Goal: Task Accomplishment & Management: Manage account settings

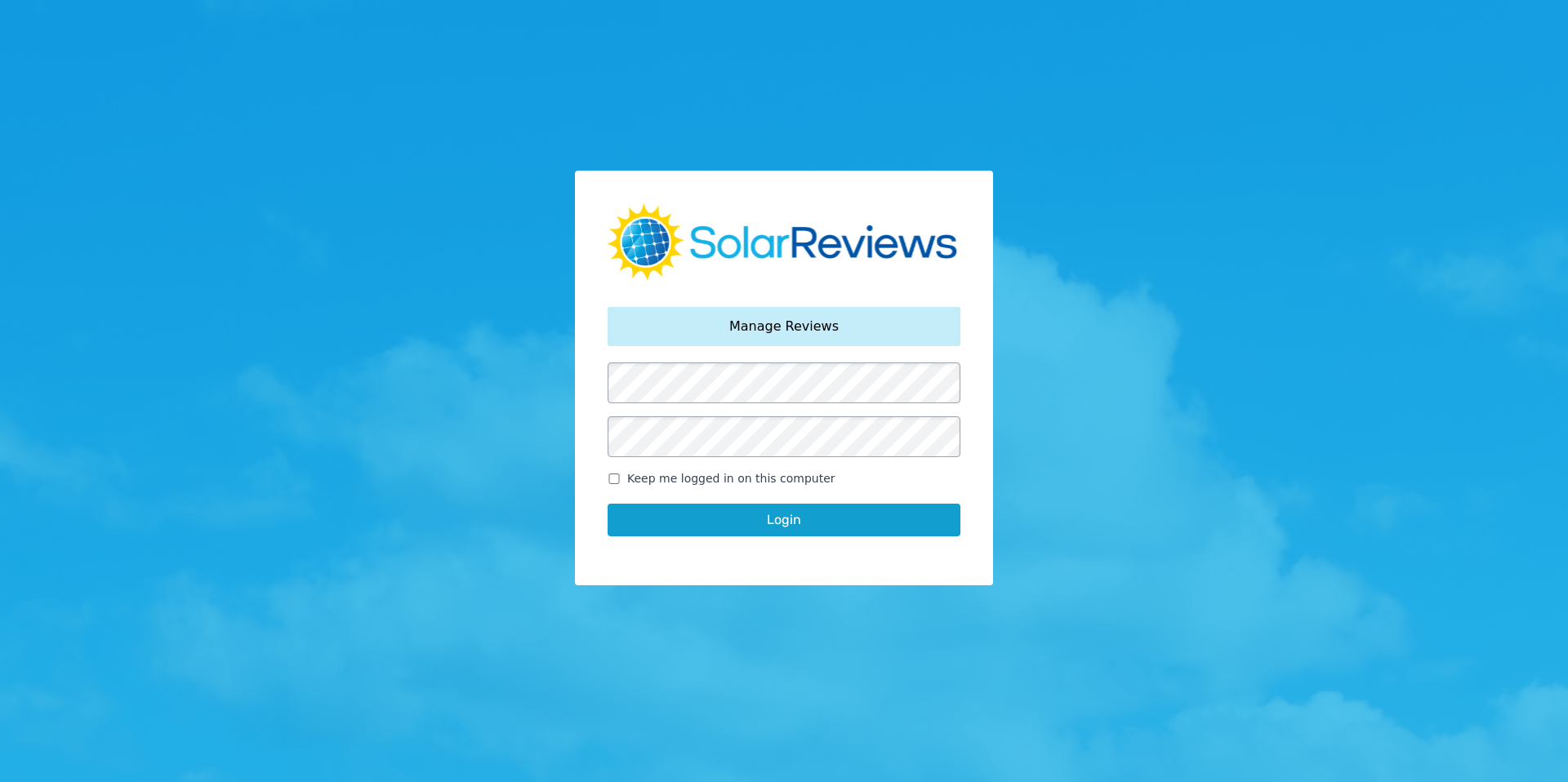
click at [709, 357] on div "Your password has been reset. Manage Reviews Keep me logged in on this computer…" at bounding box center [784, 378] width 418 height 416
click at [769, 515] on button "Login" at bounding box center [784, 519] width 353 height 32
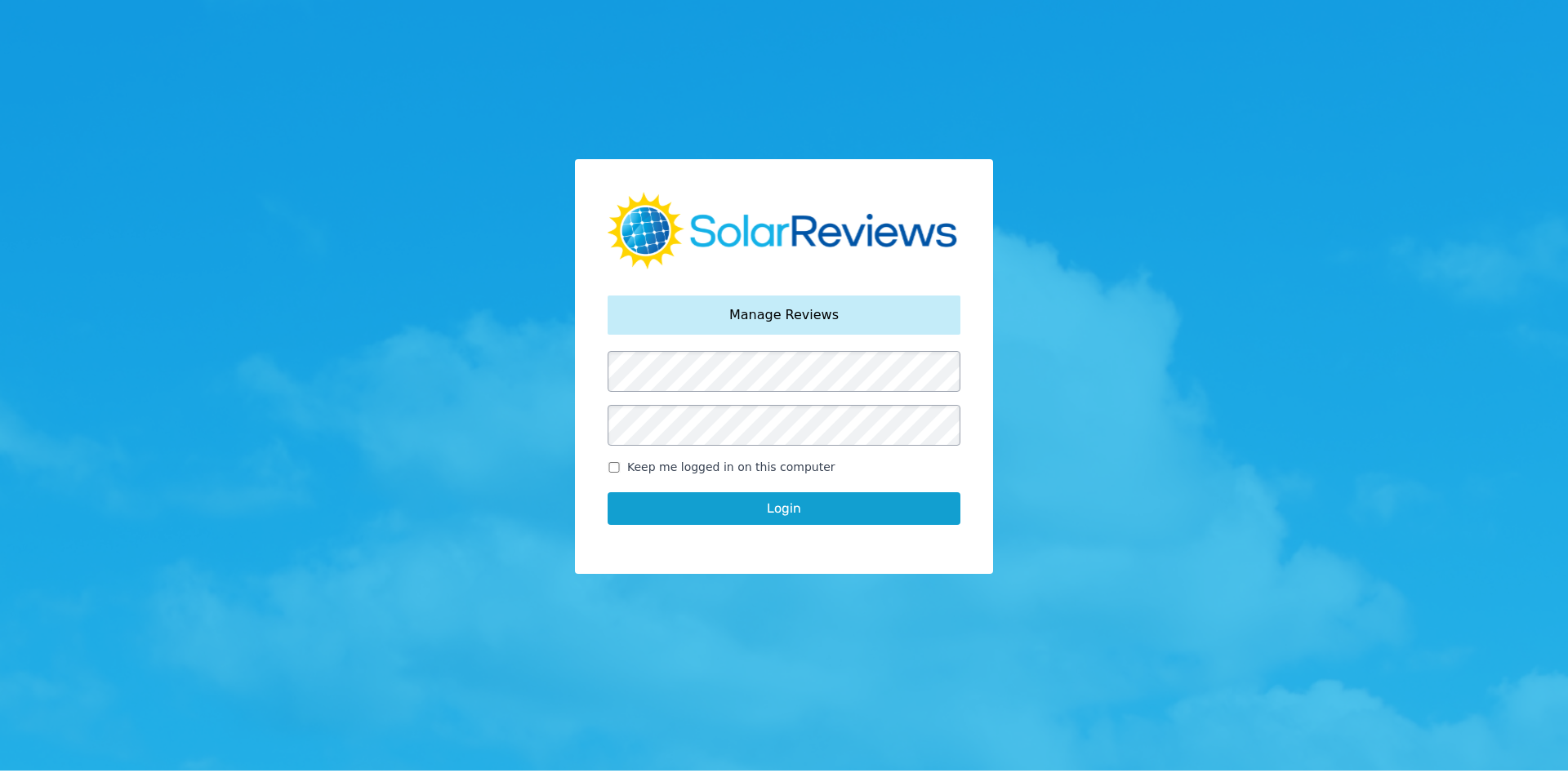
scroll to position [13, 0]
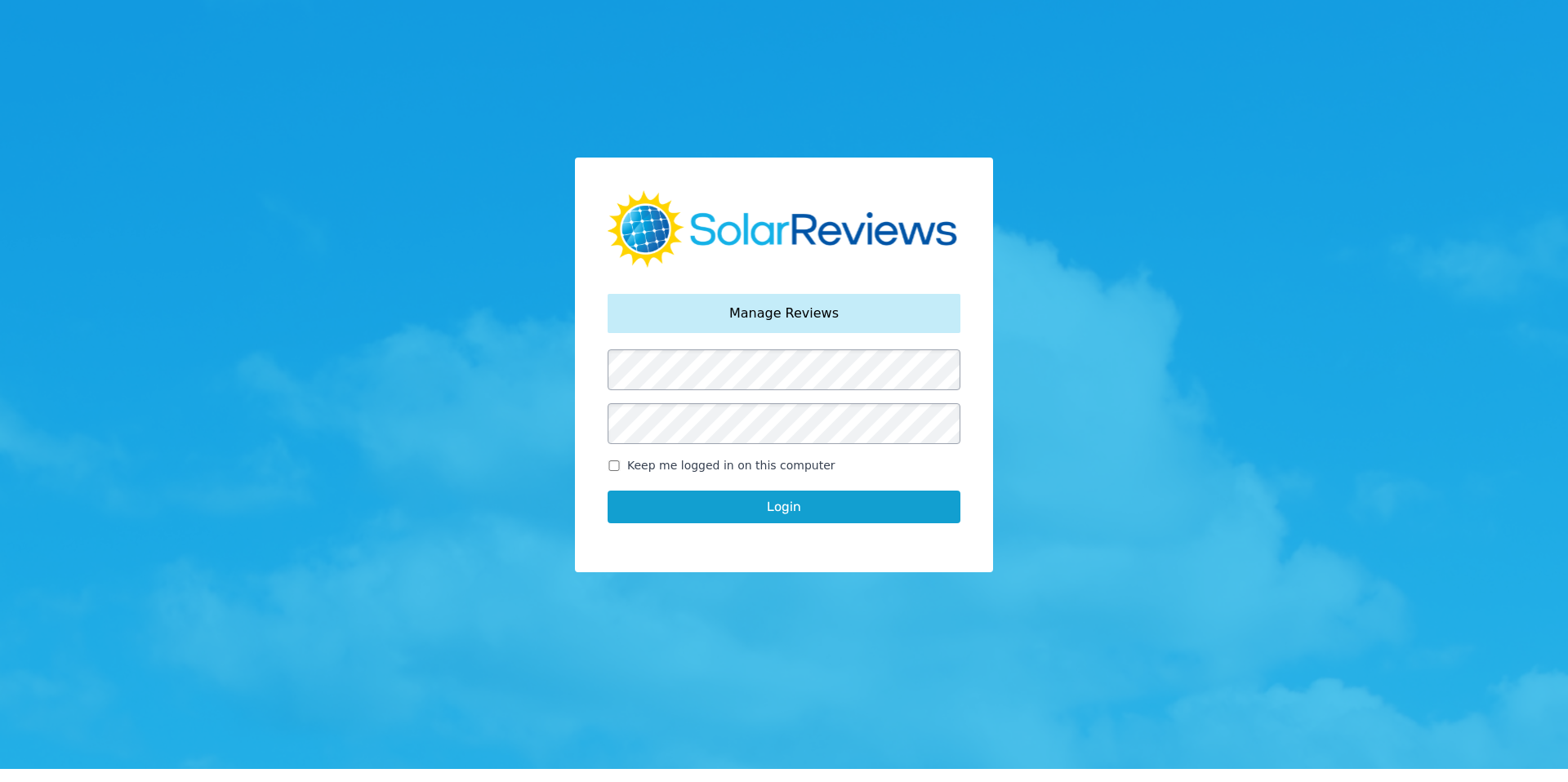
click at [789, 511] on button "Login" at bounding box center [784, 506] width 353 height 32
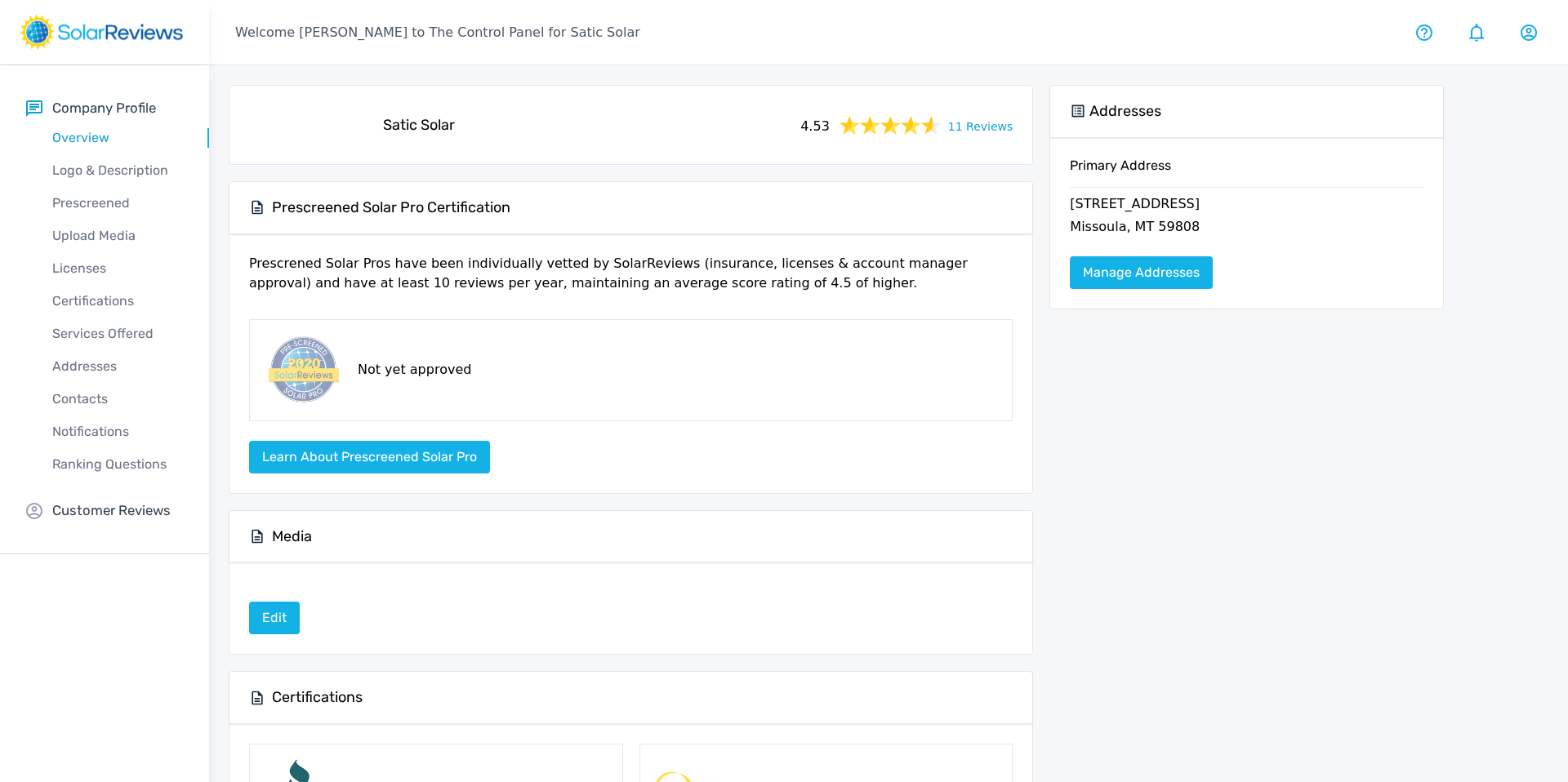
click at [118, 500] on div "Company Profile Overview Logo & Description Prescreened Upload Media Licenses C…" at bounding box center [104, 310] width 209 height 490
click at [113, 510] on p "Customer Reviews" at bounding box center [111, 511] width 118 height 20
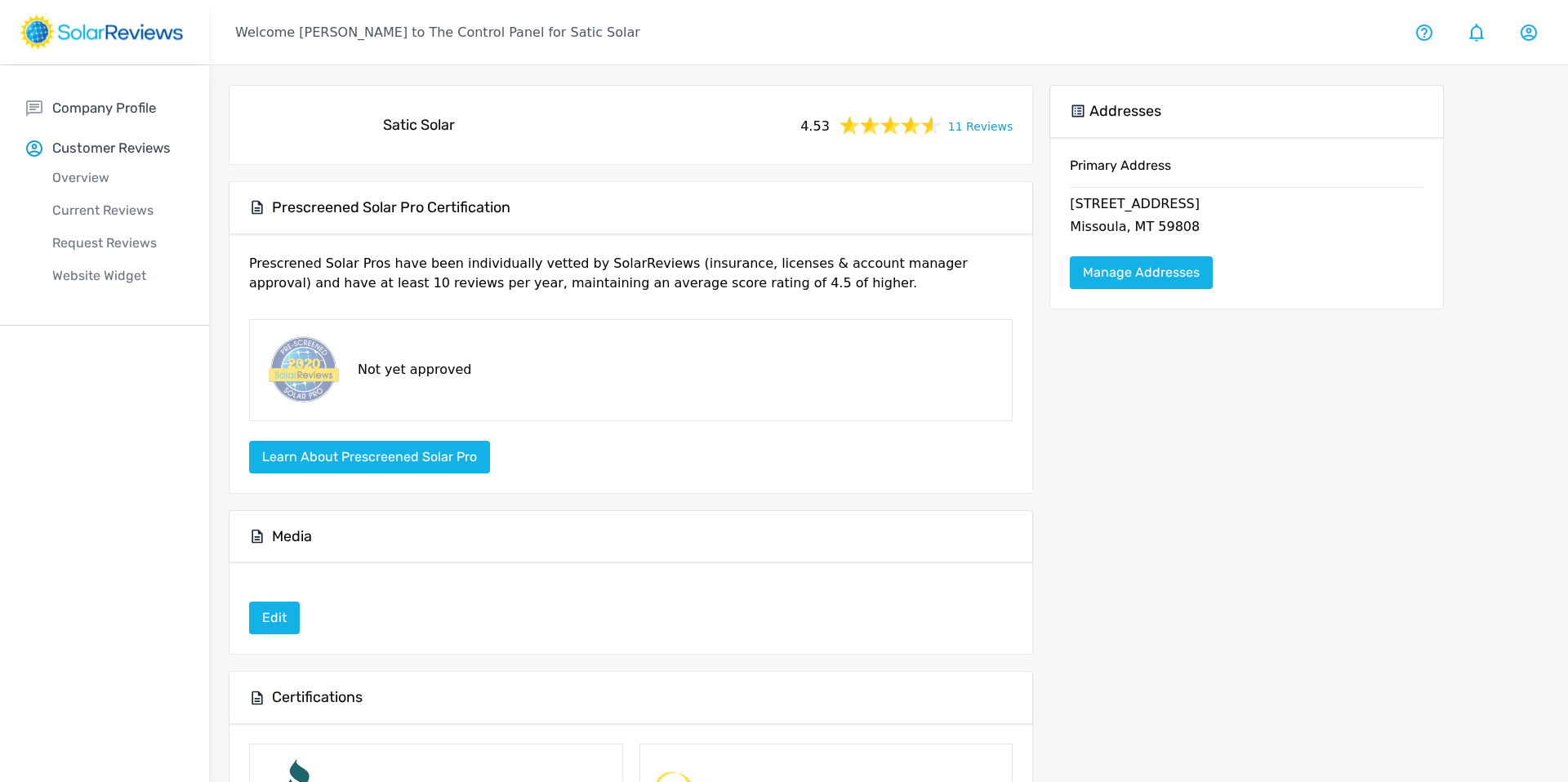
scroll to position [1, 0]
click at [109, 212] on p "Current Reviews" at bounding box center [117, 210] width 183 height 19
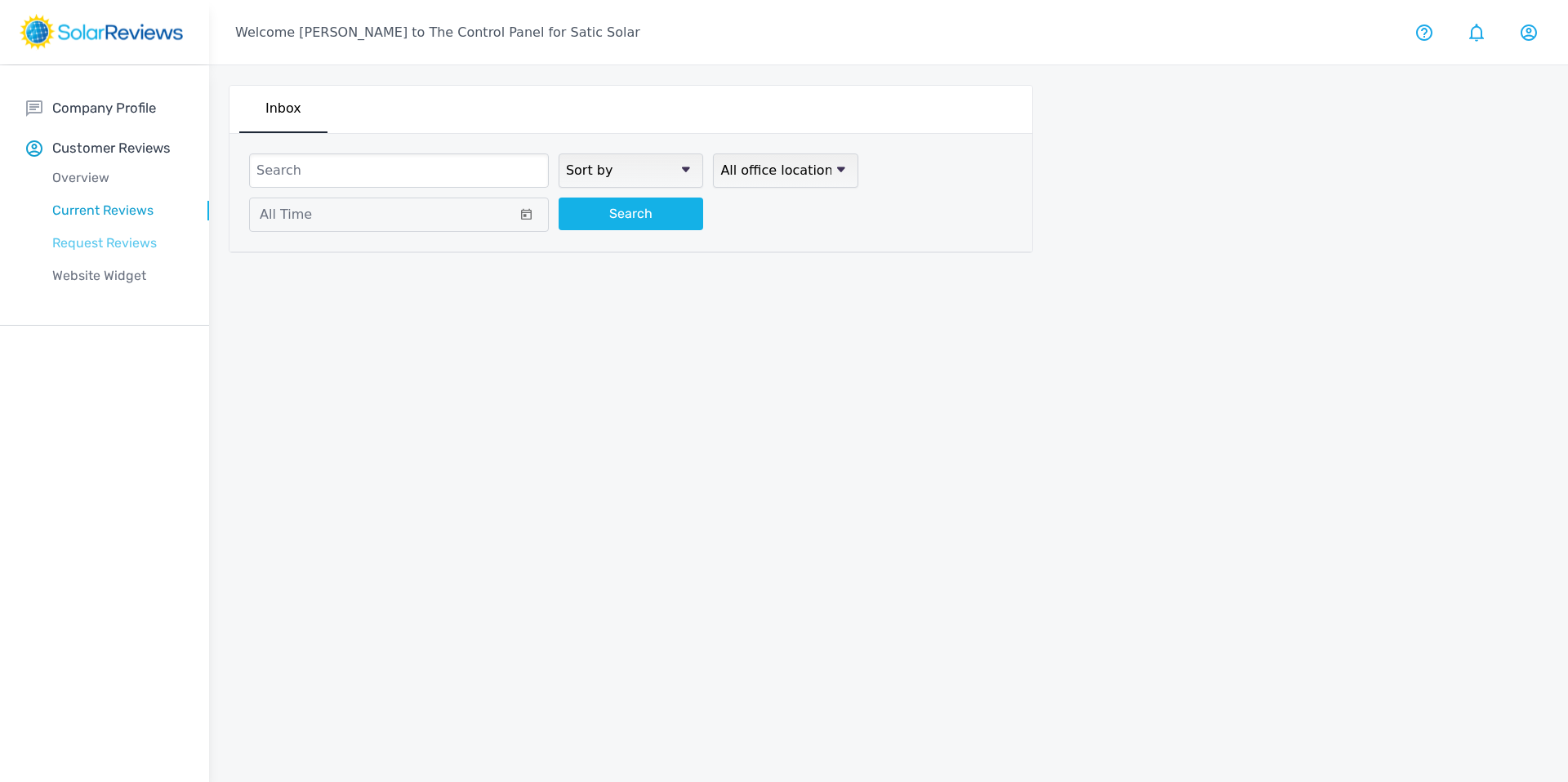
click at [102, 247] on p "Request Reviews" at bounding box center [117, 243] width 183 height 19
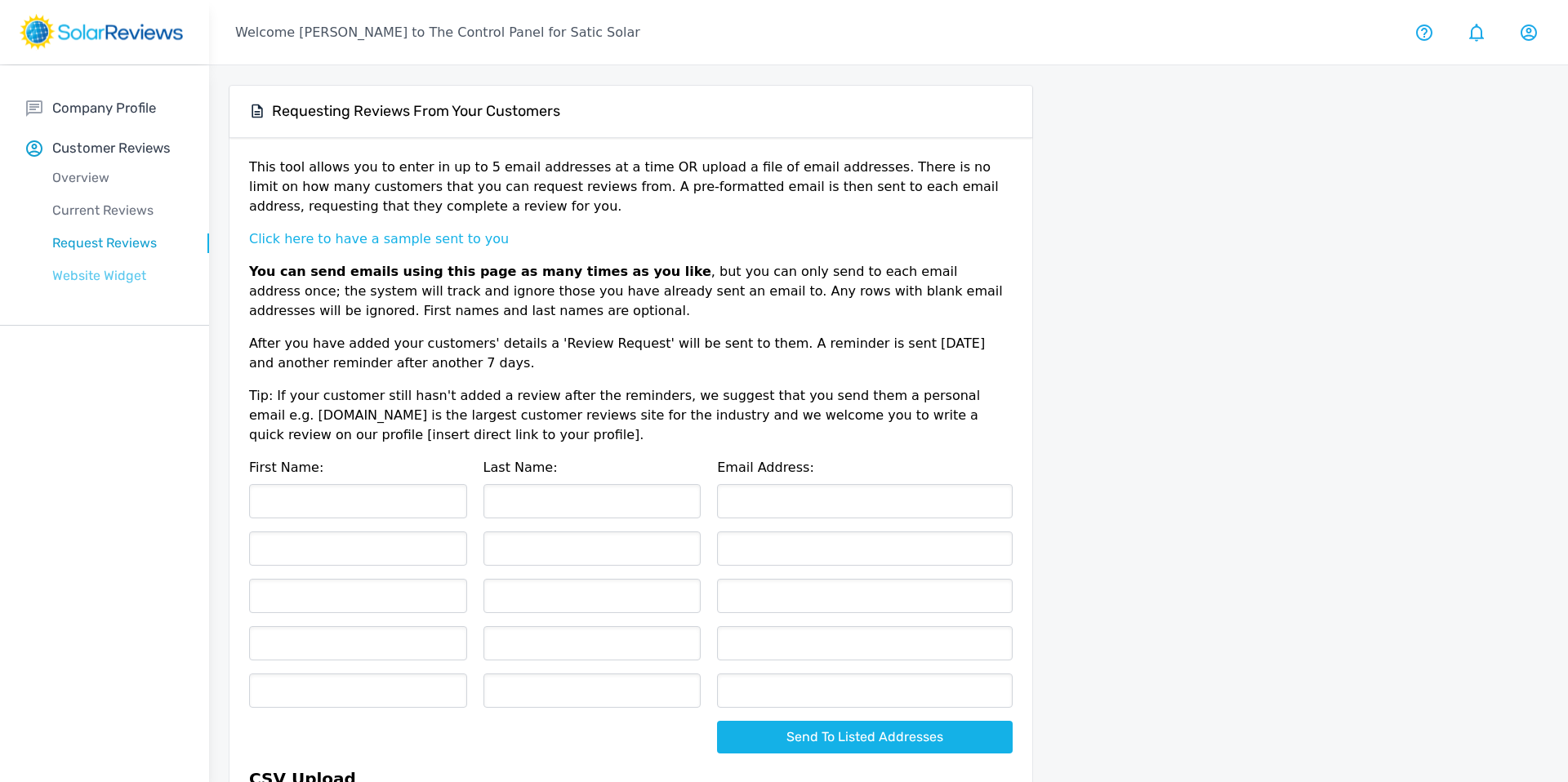
click at [103, 274] on p "Website Widget" at bounding box center [117, 276] width 183 height 19
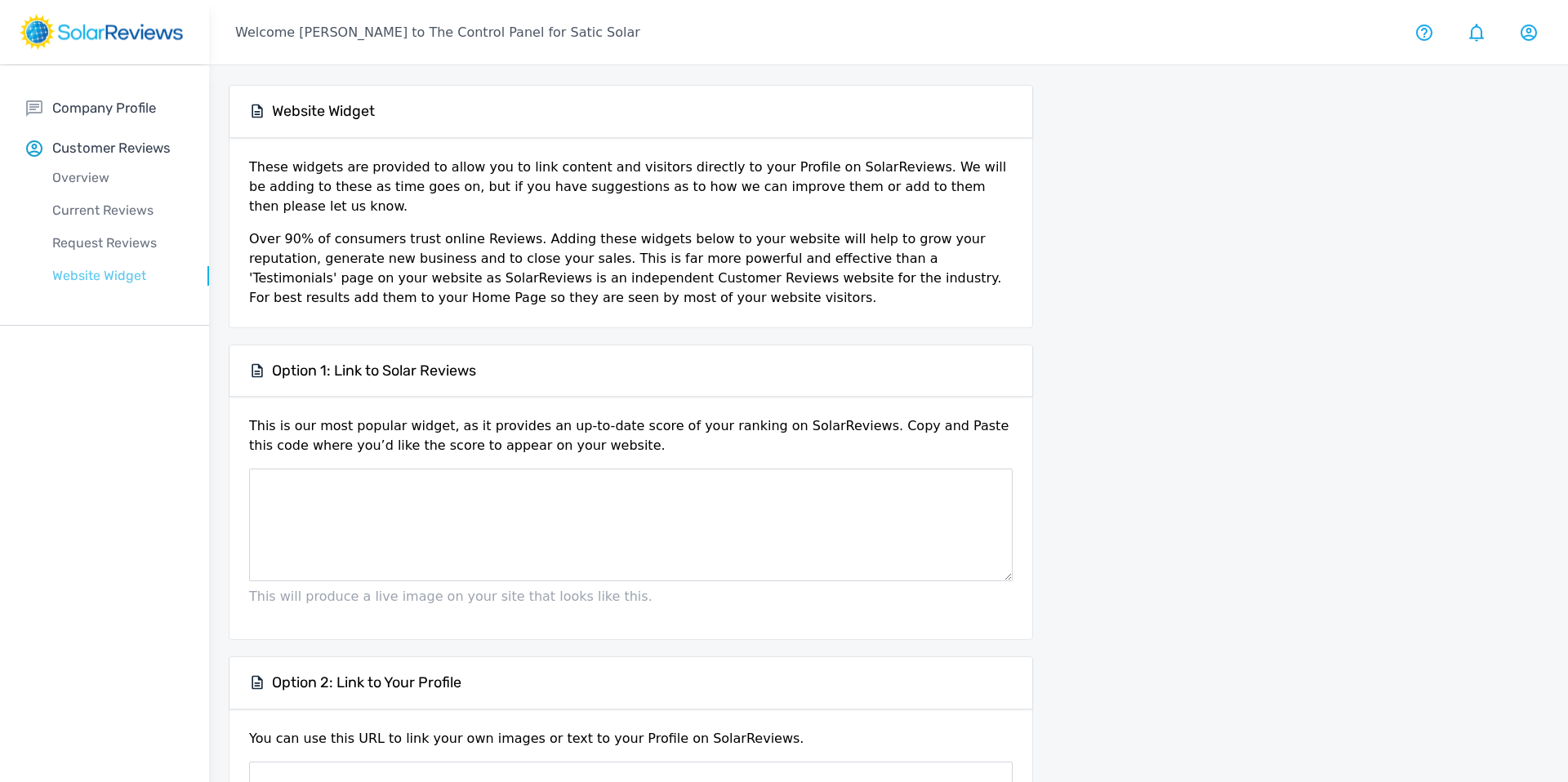
type textarea "<link href="[URL][DOMAIN_NAME]" rel="stylesheet" type="text/css" /><a href="[UR…"
type textarea "[URL][DOMAIN_NAME]"
type textarea "<a href="[URL][DOMAIN_NAME]"><img src="[URL][DOMAIN_NAME]" /></a>"
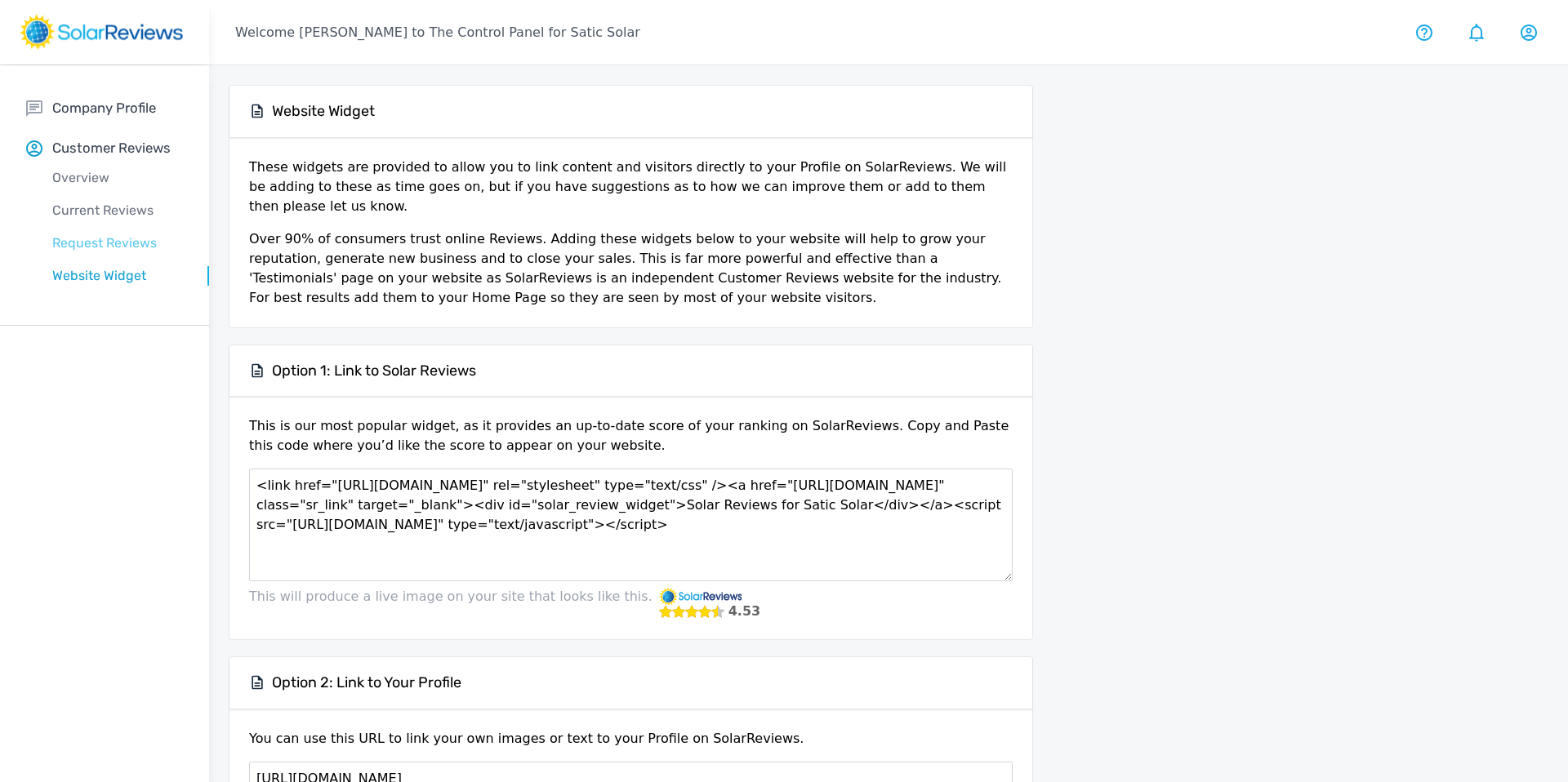
click at [104, 237] on p "Request Reviews" at bounding box center [117, 243] width 183 height 19
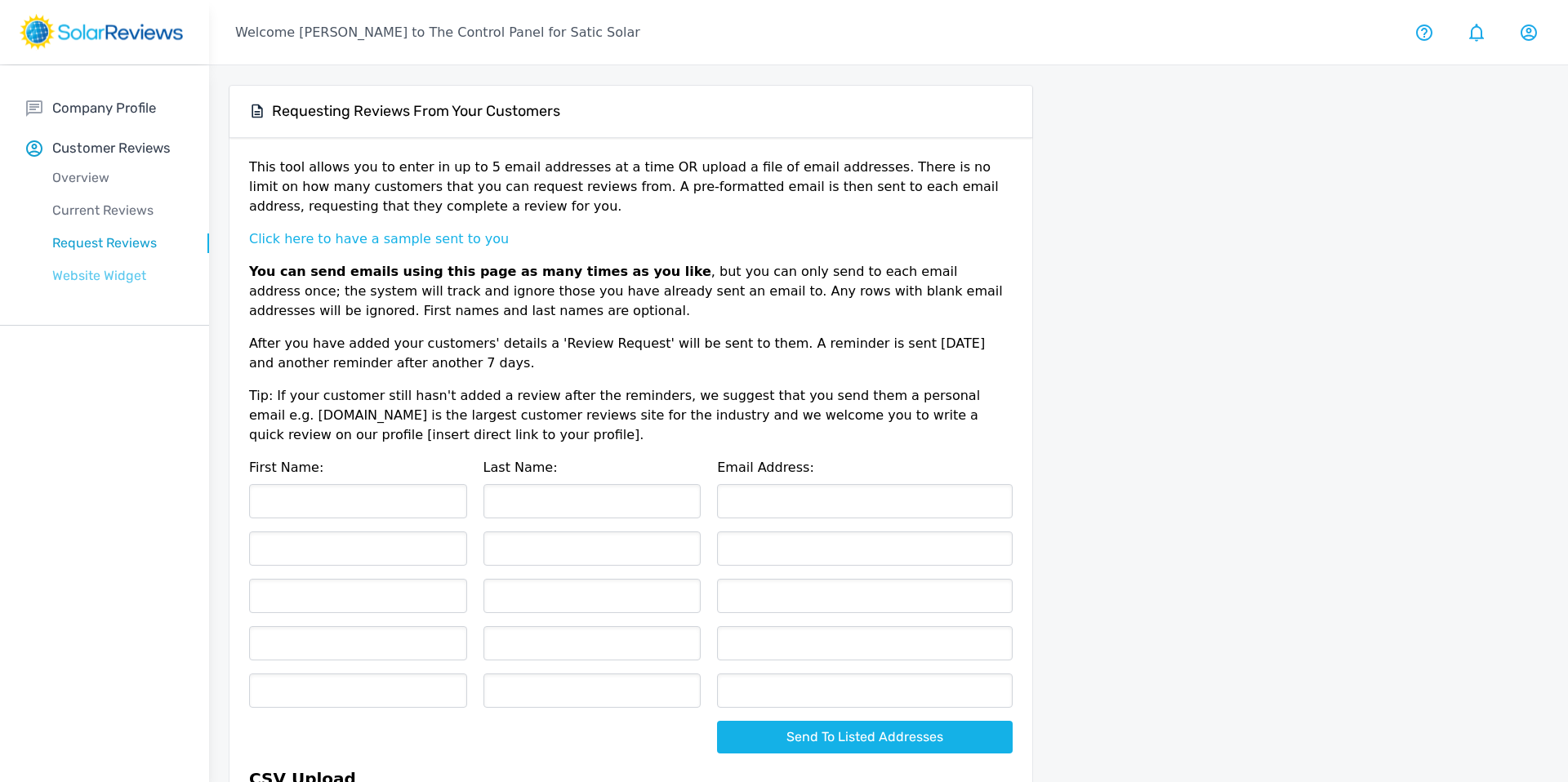
click at [111, 271] on p "Website Widget" at bounding box center [117, 276] width 183 height 19
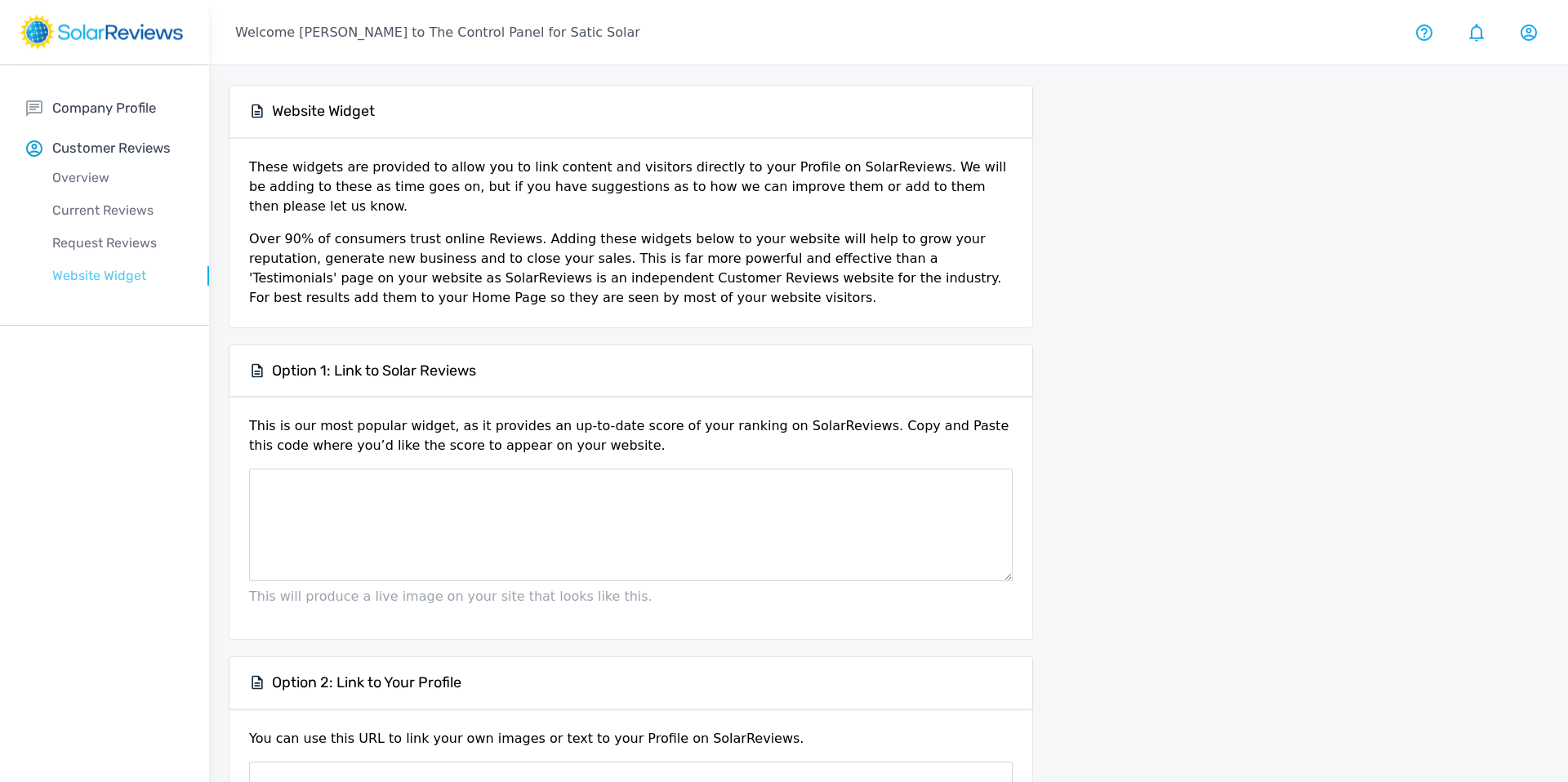
type textarea "<link href="[URL][DOMAIN_NAME]" rel="stylesheet" type="text/css" /><a href="[UR…"
type textarea "[URL][DOMAIN_NAME]"
type textarea "<a href="[URL][DOMAIN_NAME]"><img src="[URL][DOMAIN_NAME]" /></a>"
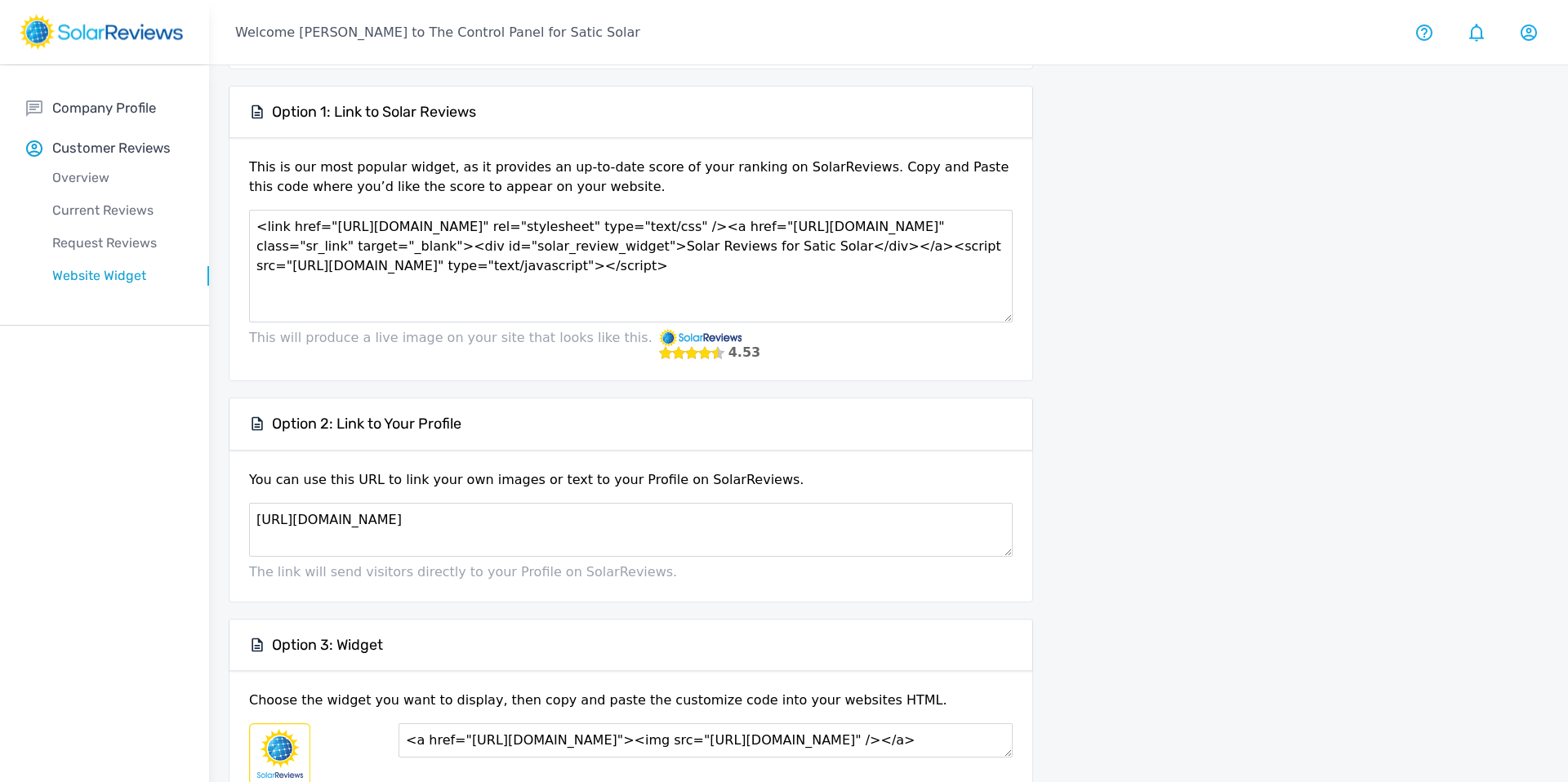
scroll to position [368, 0]
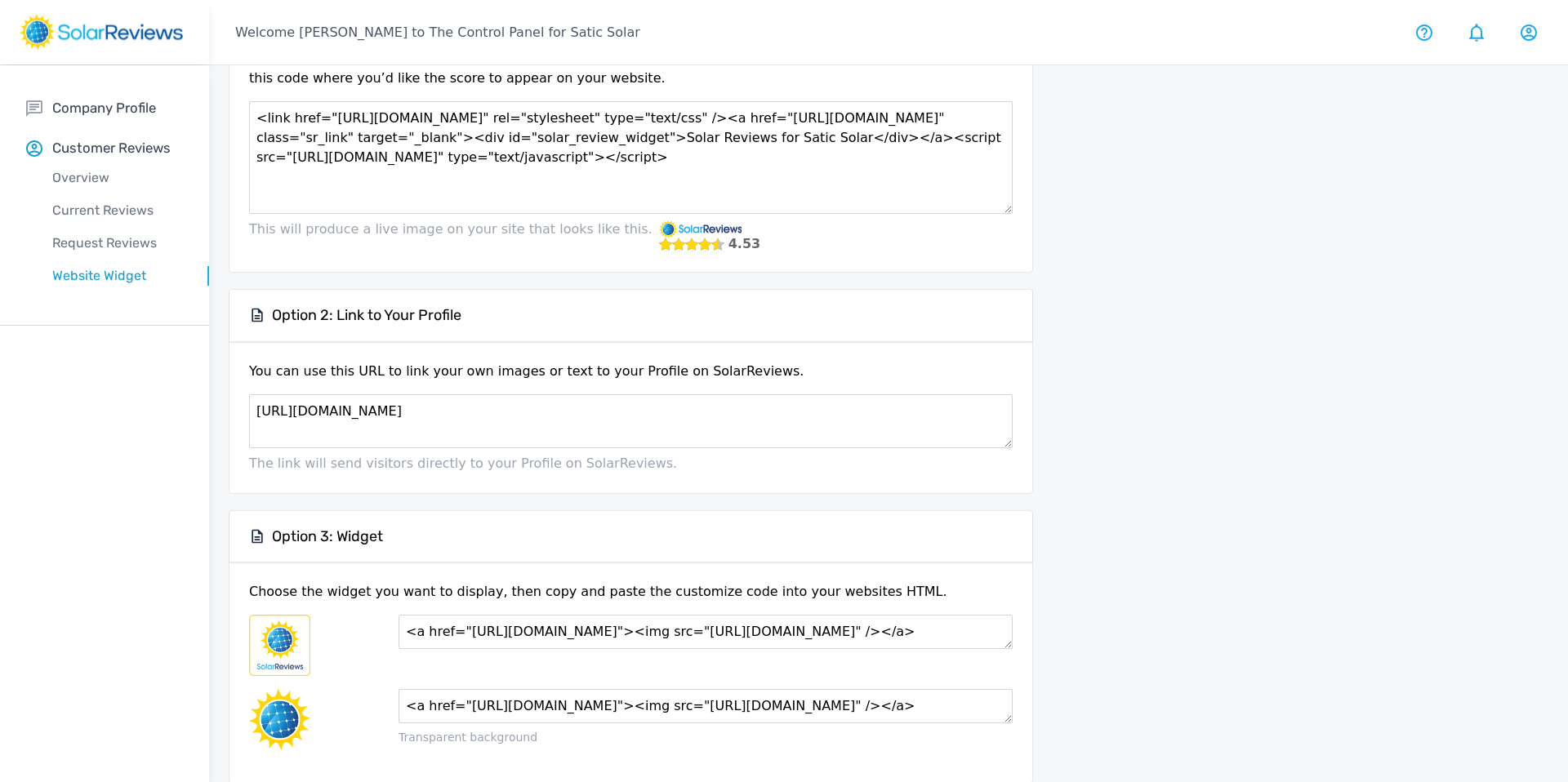
drag, startPoint x: 652, startPoint y: 397, endPoint x: 6, endPoint y: 347, distance: 647.9
click at [6, 347] on div "Company Profile Overview Logo & Description Prescreened Upload Media Licenses C…" at bounding box center [784, 250] width 1568 height 1106
click at [701, 342] on div "You can use this URL to link your own images or text to your Profile on SolarRe…" at bounding box center [630, 418] width 803 height 151
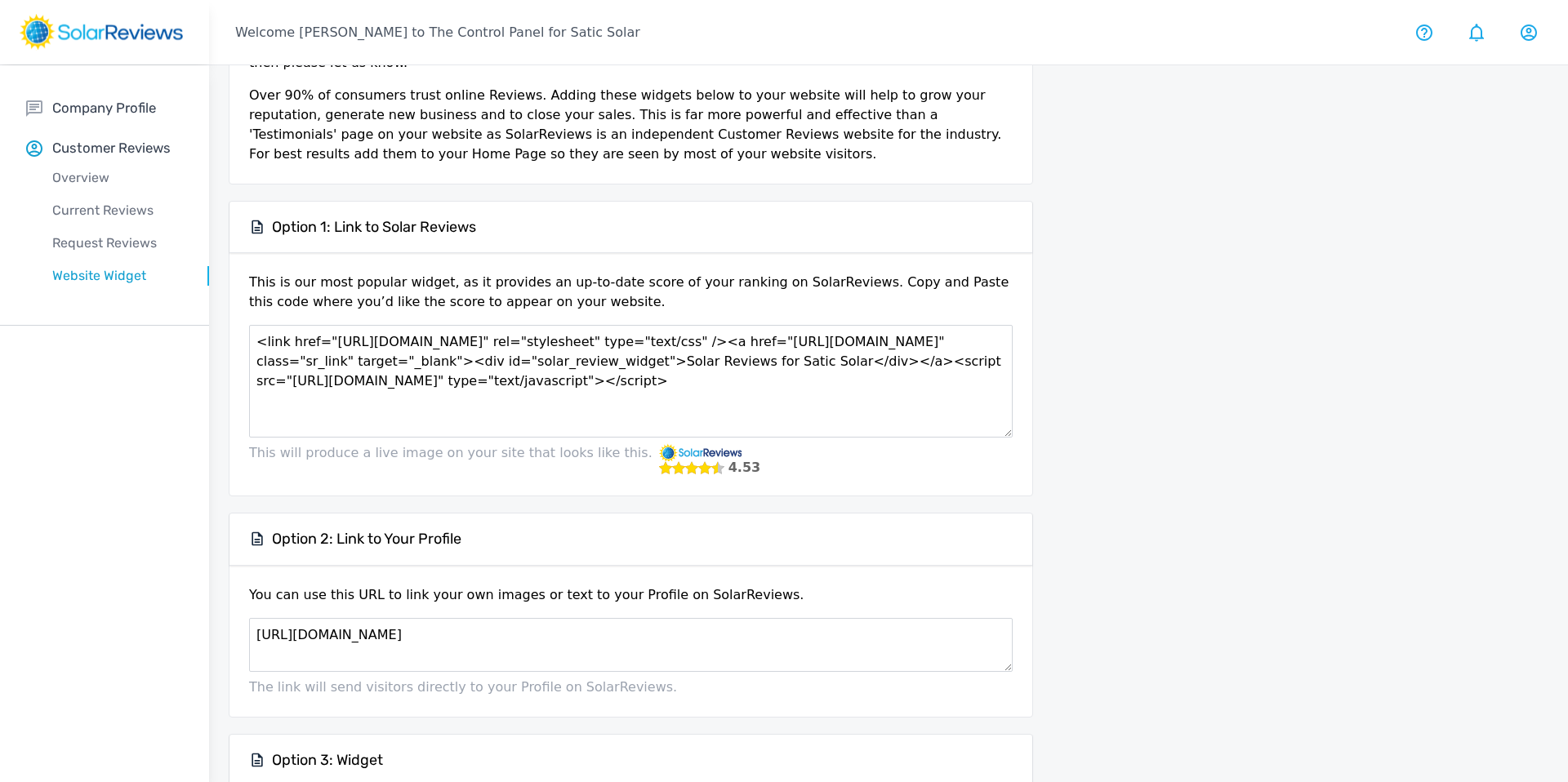
scroll to position [0, 0]
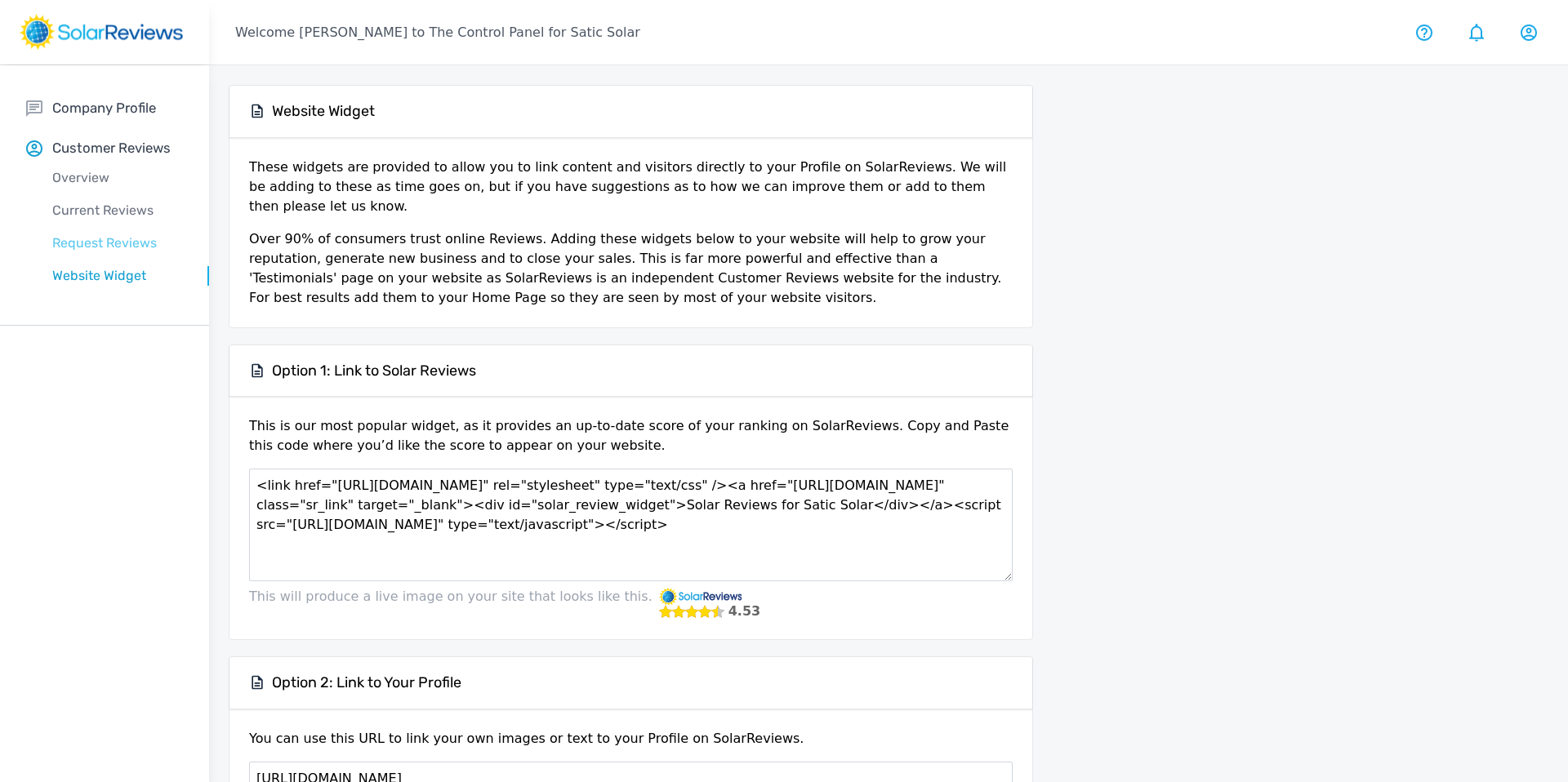
click at [105, 246] on p "Request Reviews" at bounding box center [117, 243] width 183 height 19
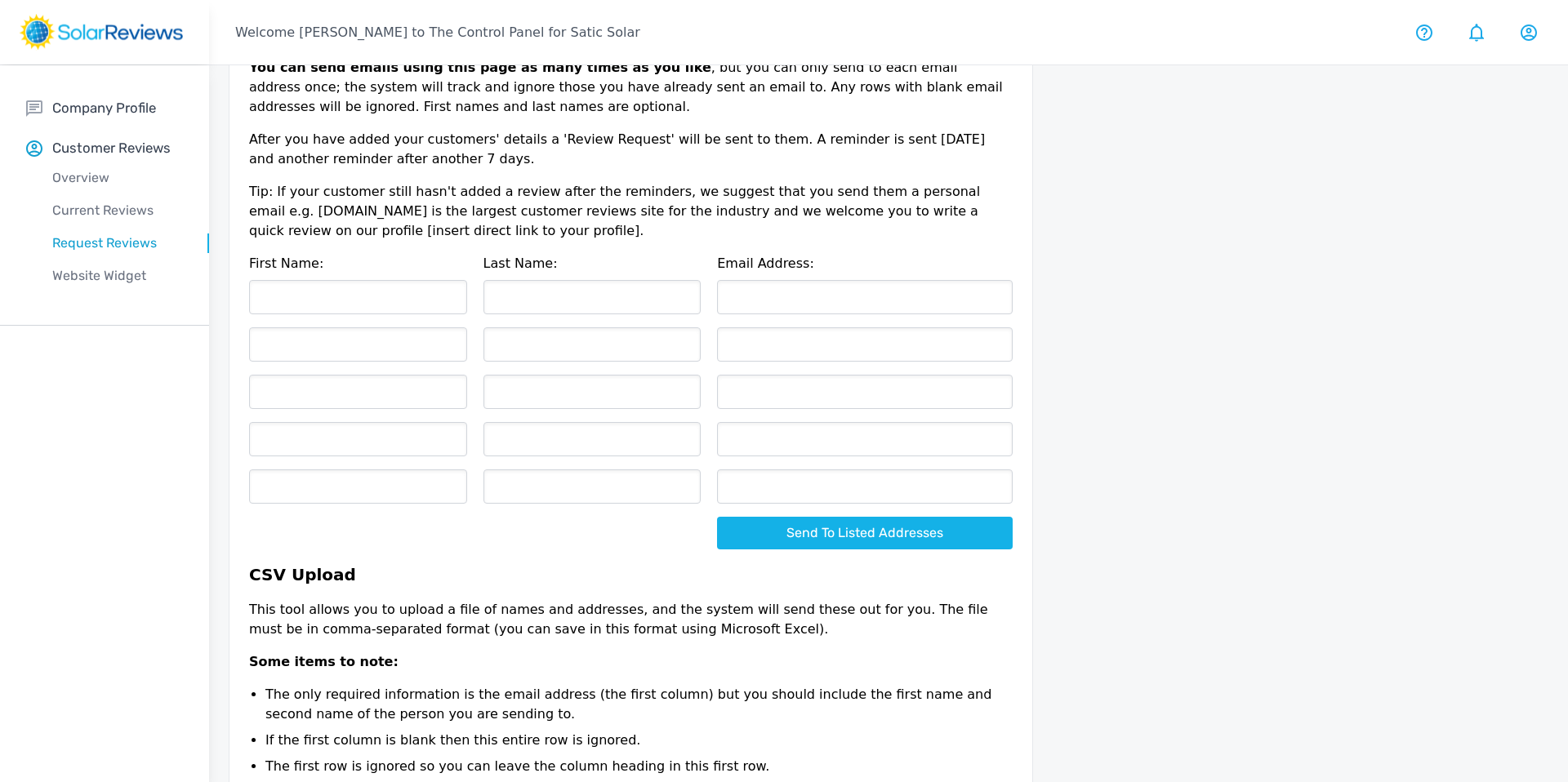
scroll to position [369, 0]
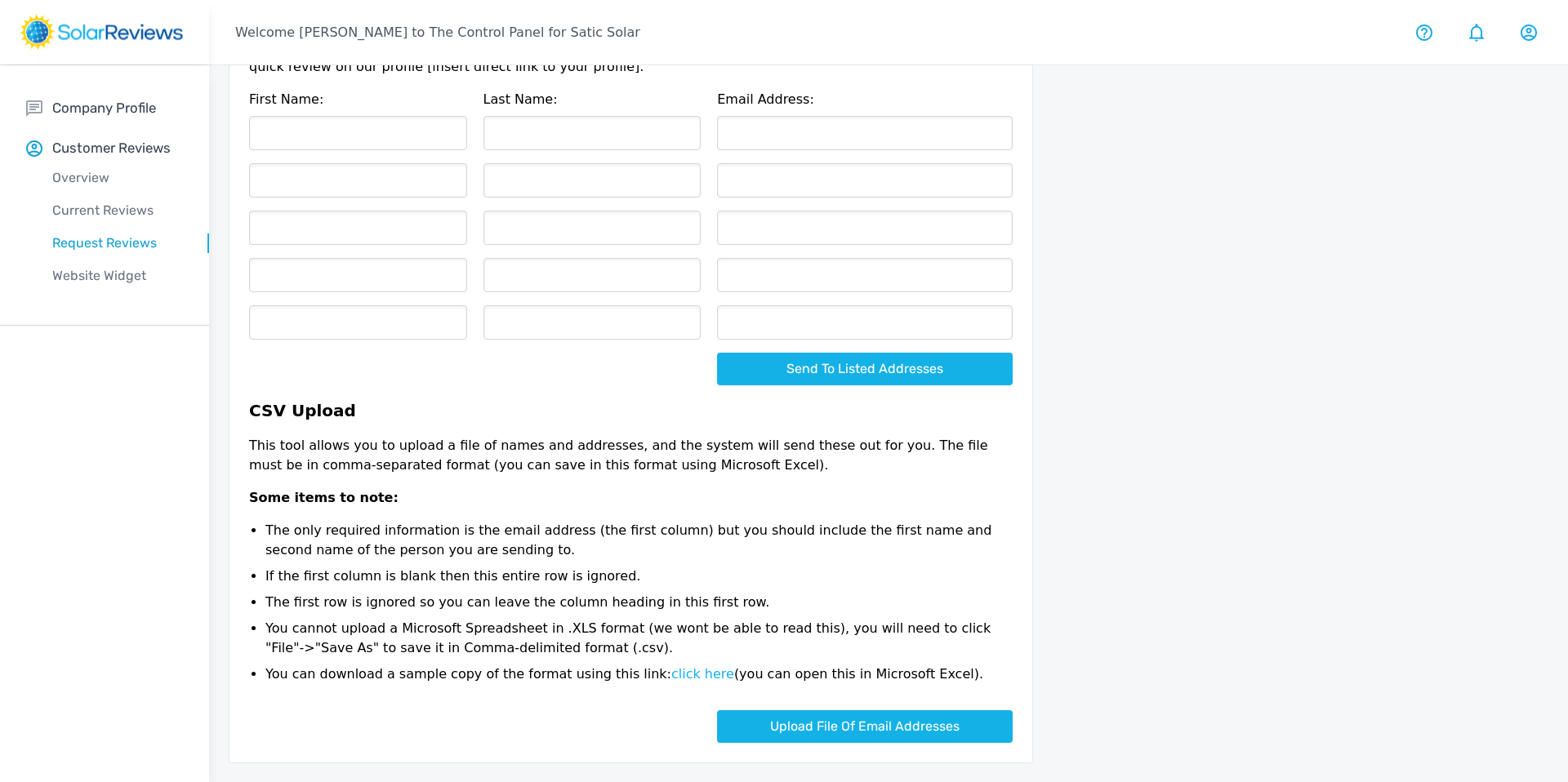
click at [130, 227] on div "Request Reviews" at bounding box center [117, 243] width 183 height 32
click at [129, 212] on p "Current Reviews" at bounding box center [117, 210] width 183 height 19
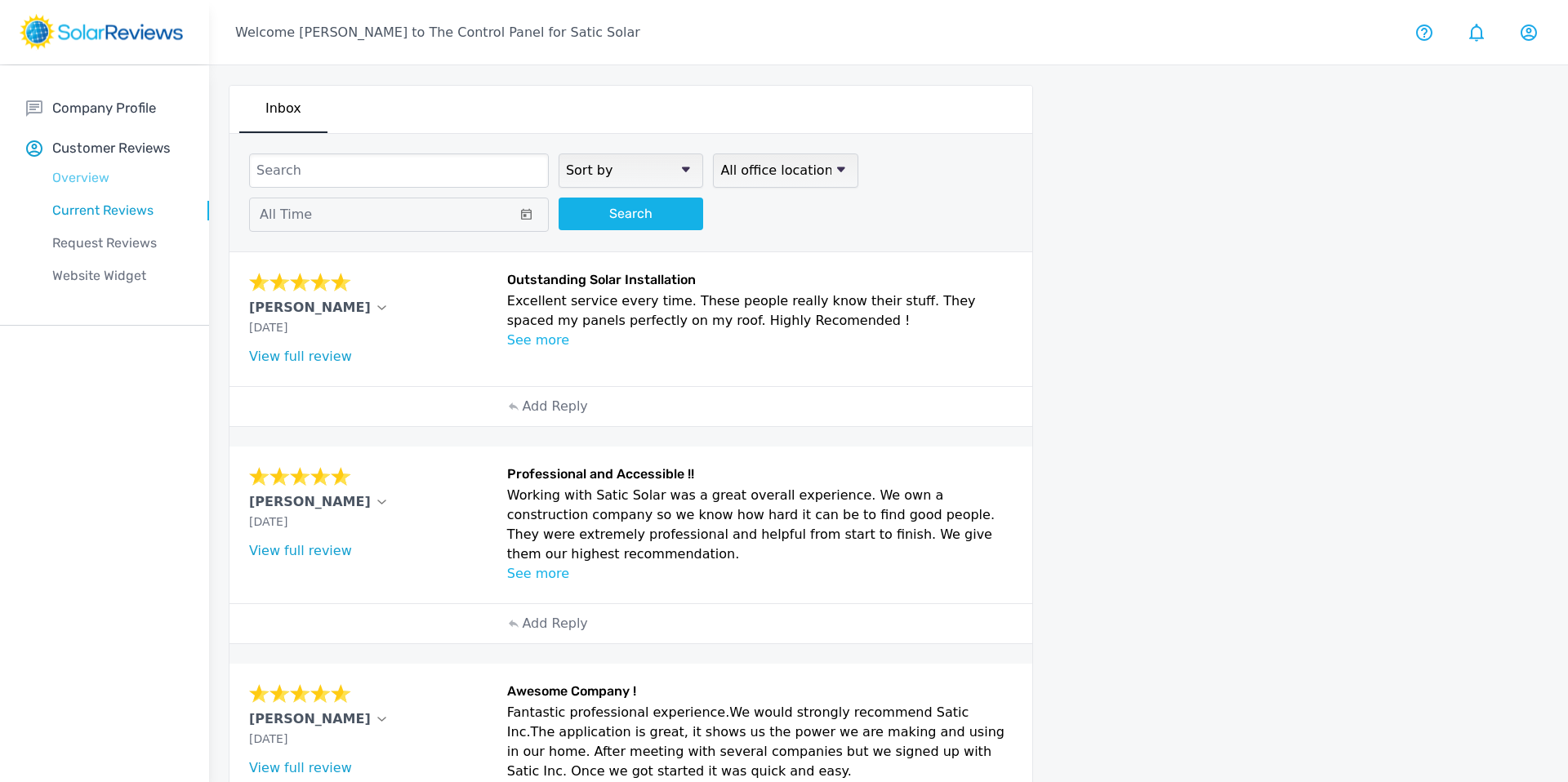
click at [112, 184] on p "Overview" at bounding box center [117, 178] width 183 height 19
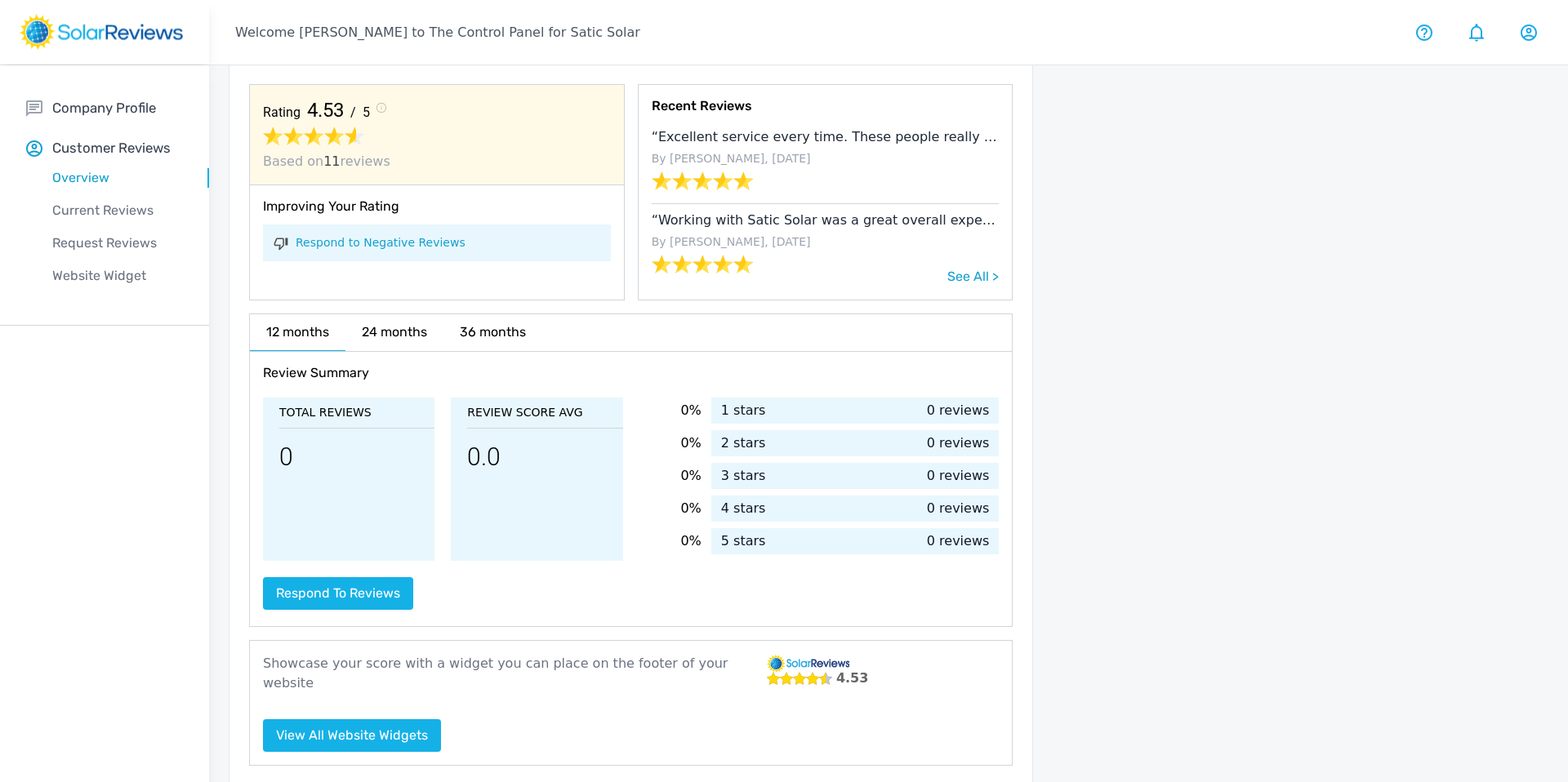
scroll to position [75, 0]
drag, startPoint x: 409, startPoint y: 323, endPoint x: 435, endPoint y: 328, distance: 26.5
click at [410, 323] on h6 "24 months" at bounding box center [394, 330] width 98 height 36
click at [496, 334] on h6 "36 months" at bounding box center [492, 330] width 99 height 36
click at [488, 333] on h6 "36 months" at bounding box center [492, 330] width 99 height 36
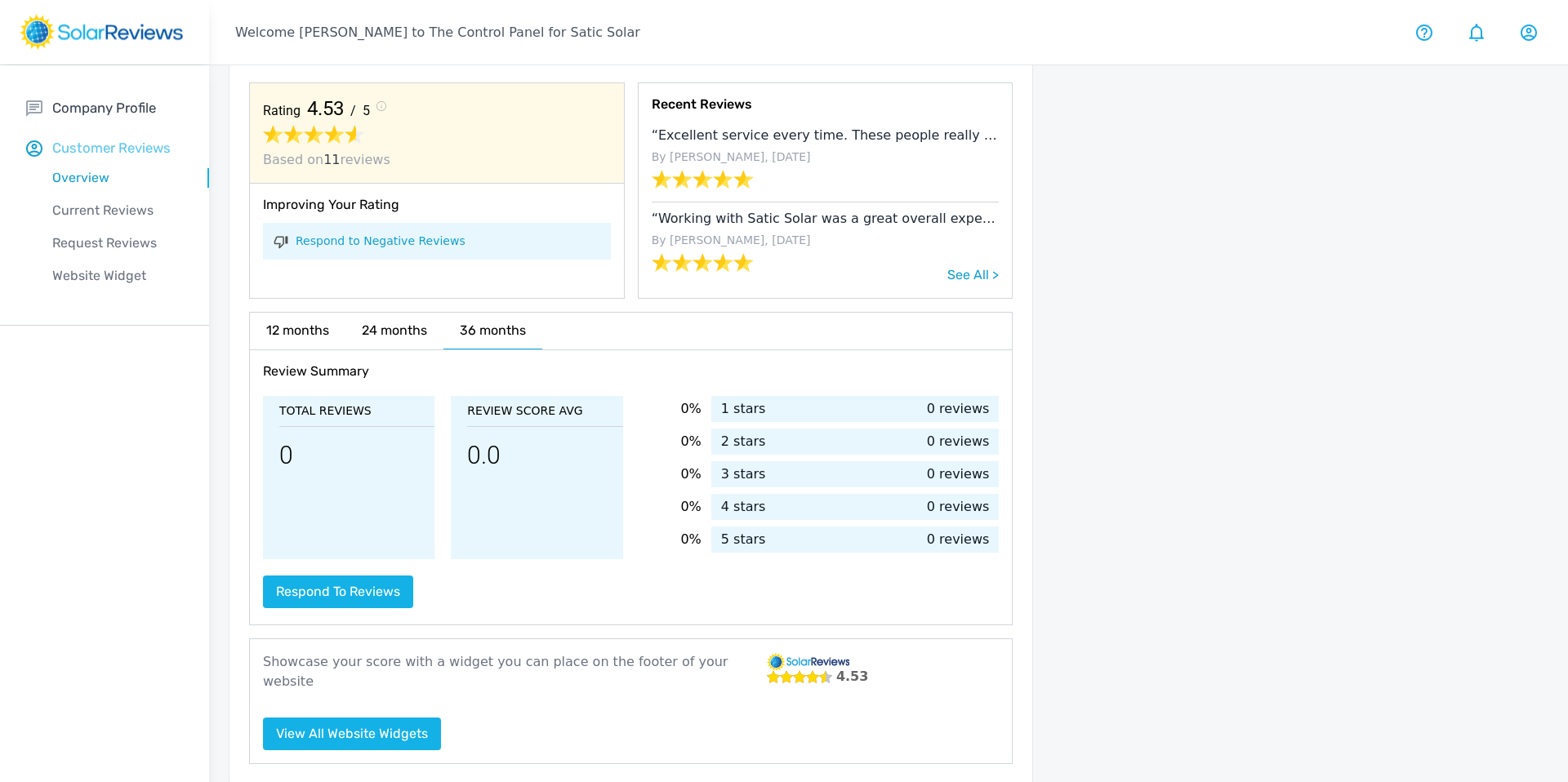
click at [115, 149] on p "Customer Reviews" at bounding box center [111, 148] width 118 height 20
click at [103, 190] on div "Overview" at bounding box center [117, 178] width 183 height 32
click at [109, 209] on p "Current Reviews" at bounding box center [117, 210] width 183 height 19
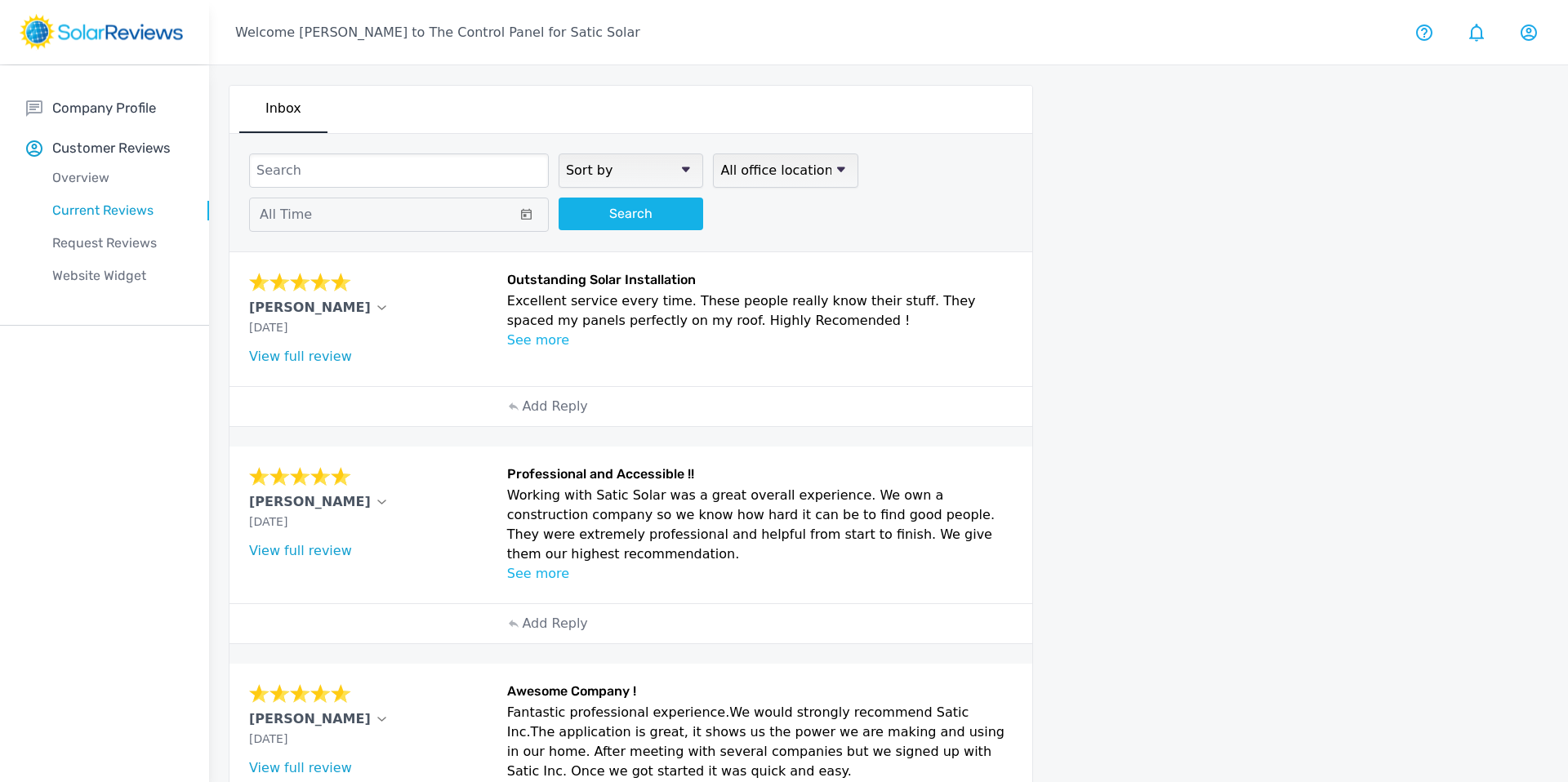
click at [126, 257] on div "Request Reviews" at bounding box center [117, 243] width 183 height 32
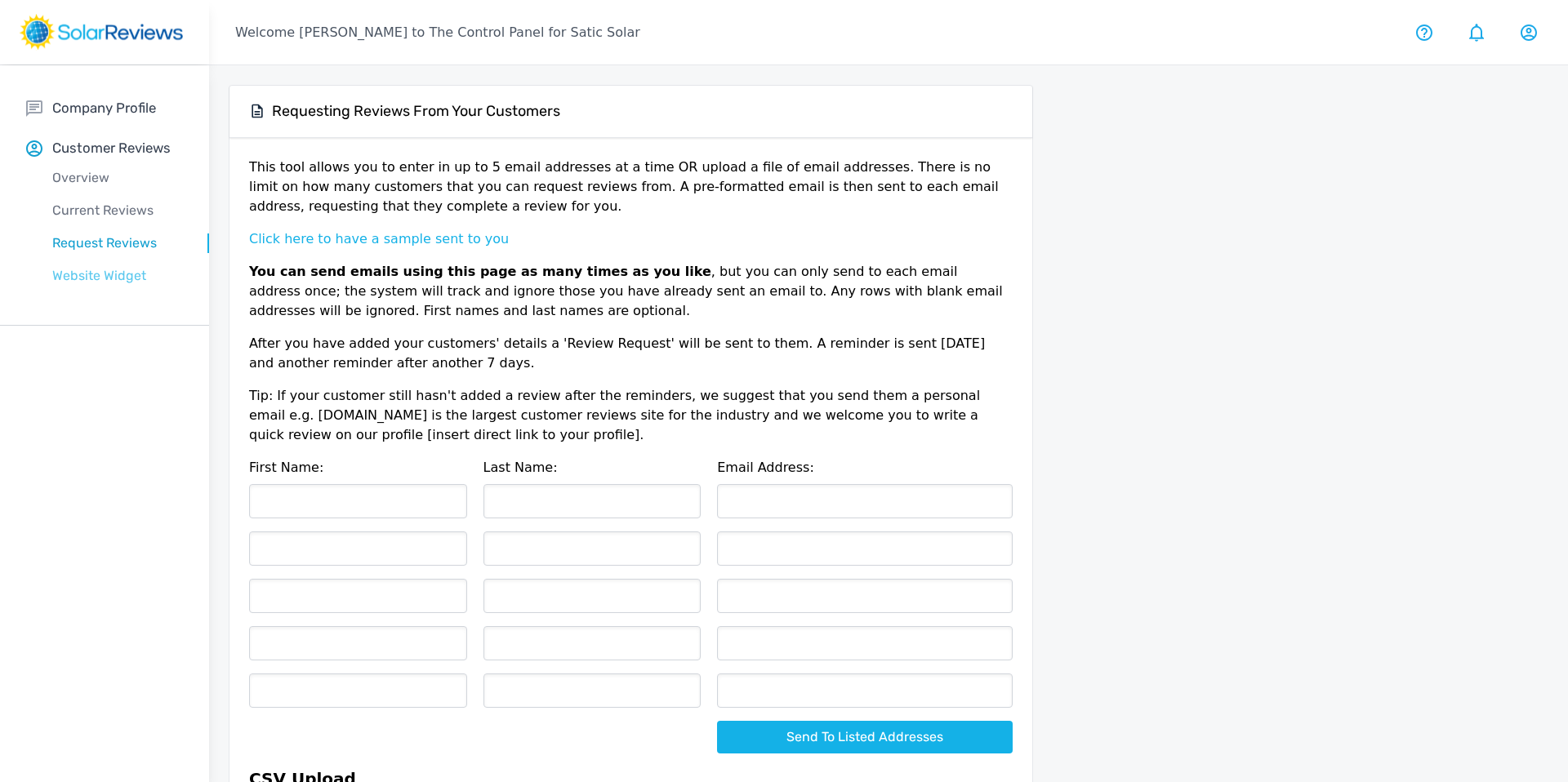
drag, startPoint x: 117, startPoint y: 277, endPoint x: 137, endPoint y: 285, distance: 21.5
click at [117, 277] on p "Website Widget" at bounding box center [117, 276] width 183 height 19
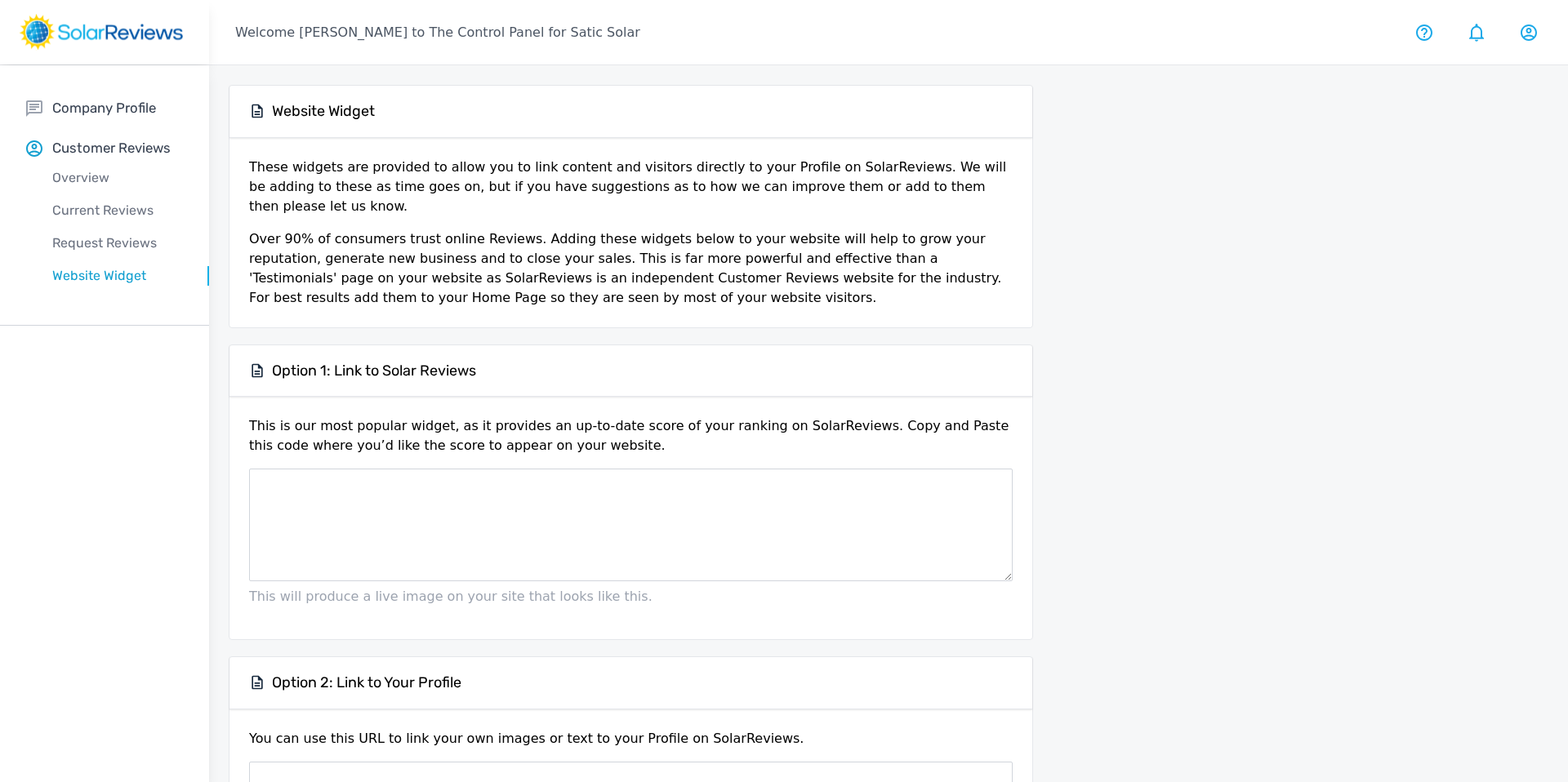
type textarea "<link href="[URL][DOMAIN_NAME]" rel="stylesheet" type="text/css" /><a href="[UR…"
type textarea "[URL][DOMAIN_NAME]"
type textarea "<a href="[URL][DOMAIN_NAME]"><img src="[URL][DOMAIN_NAME]" /></a>"
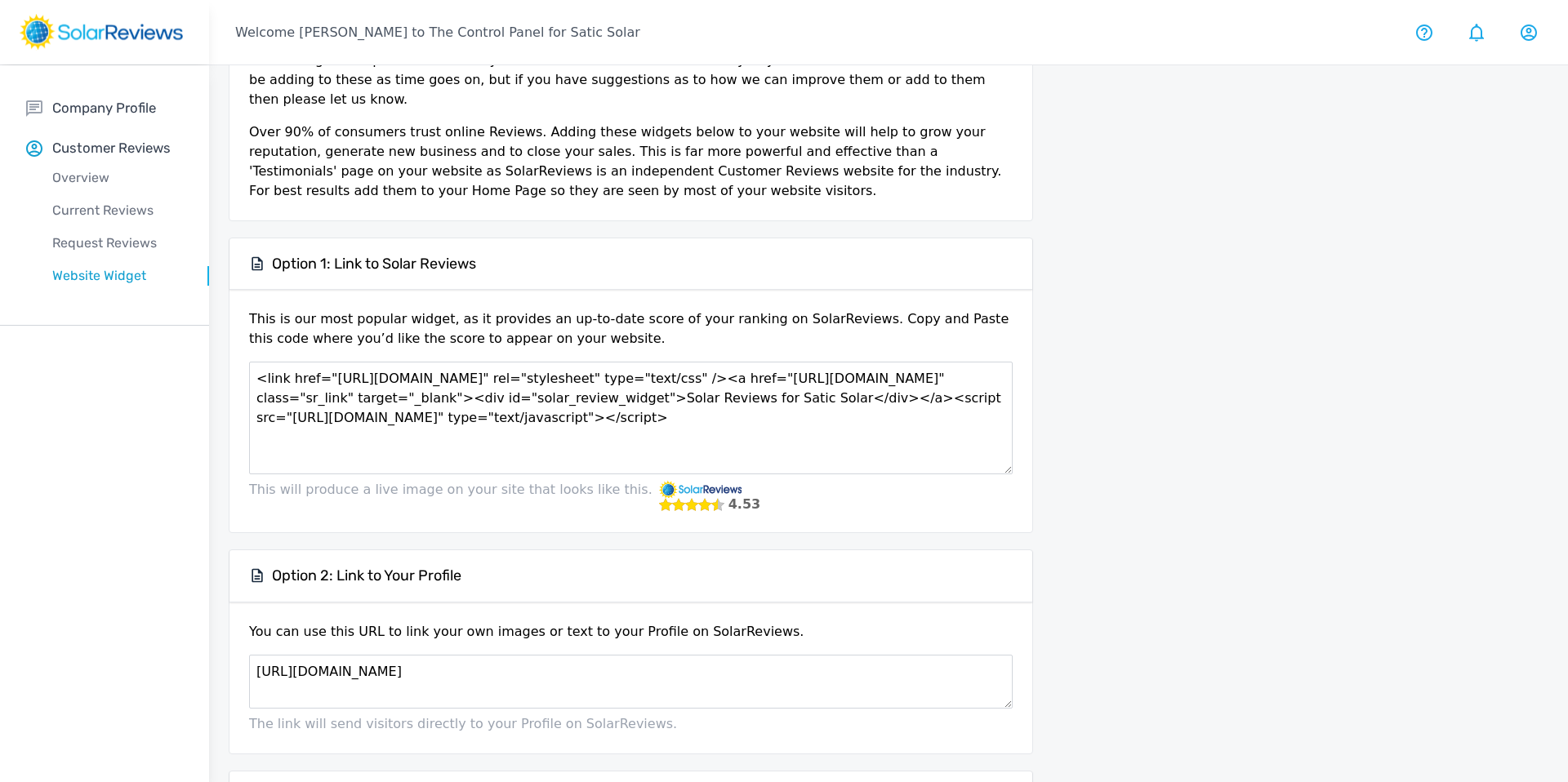
scroll to position [105, 0]
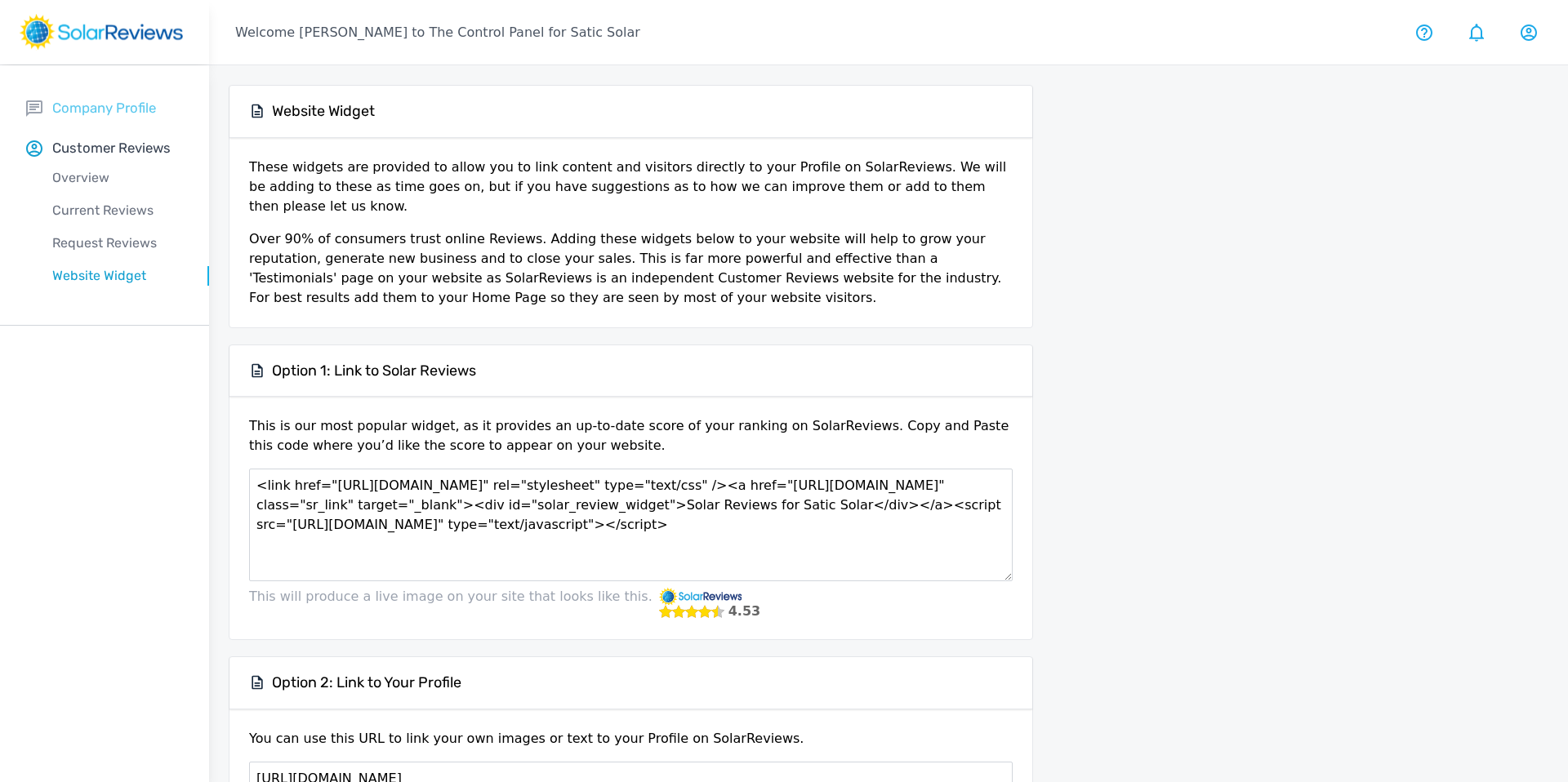
click at [109, 107] on p "Company Profile" at bounding box center [104, 108] width 103 height 20
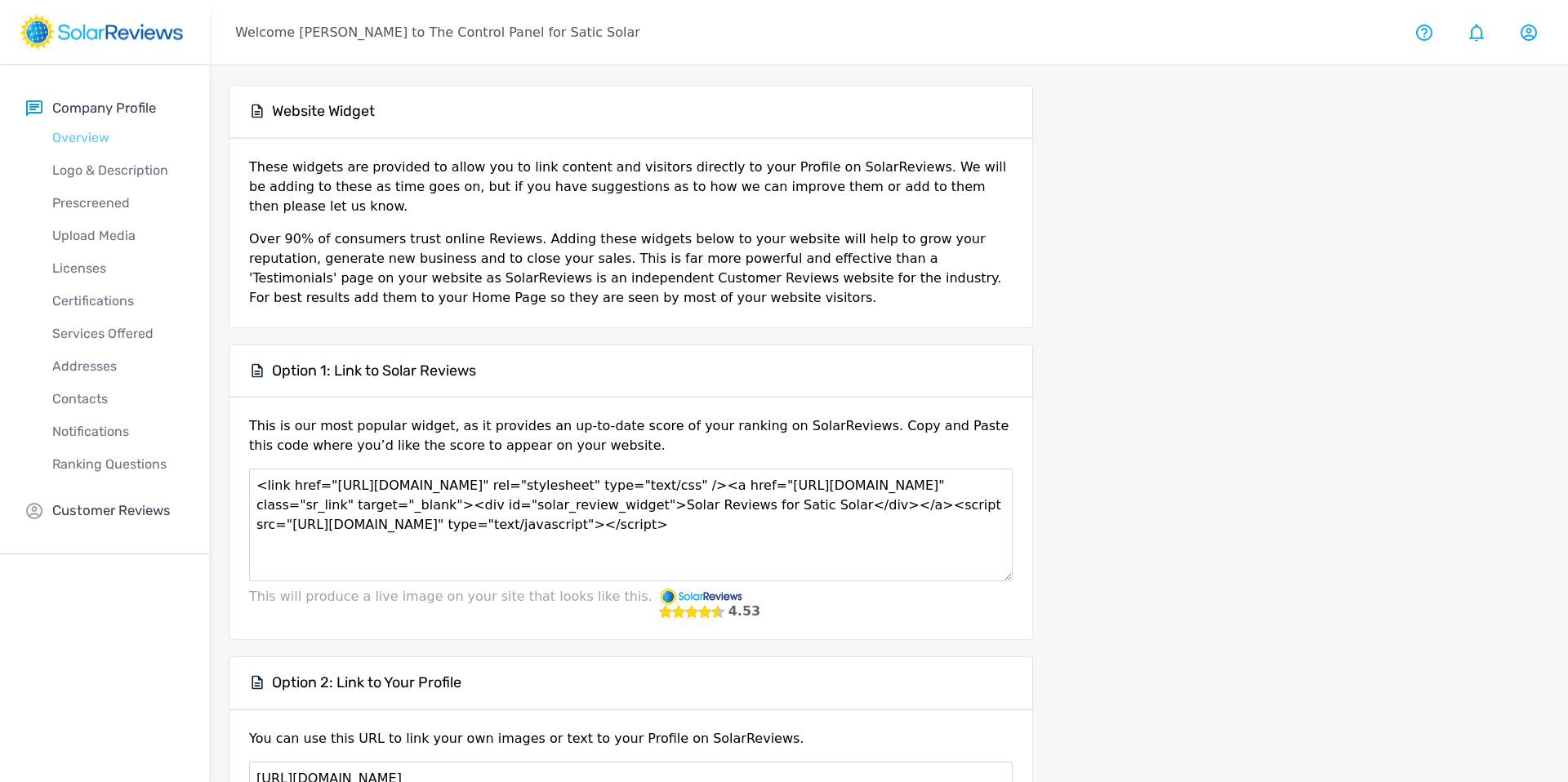
drag, startPoint x: 81, startPoint y: 136, endPoint x: 97, endPoint y: 142, distance: 17.1
click at [81, 136] on p "Overview" at bounding box center [117, 137] width 183 height 19
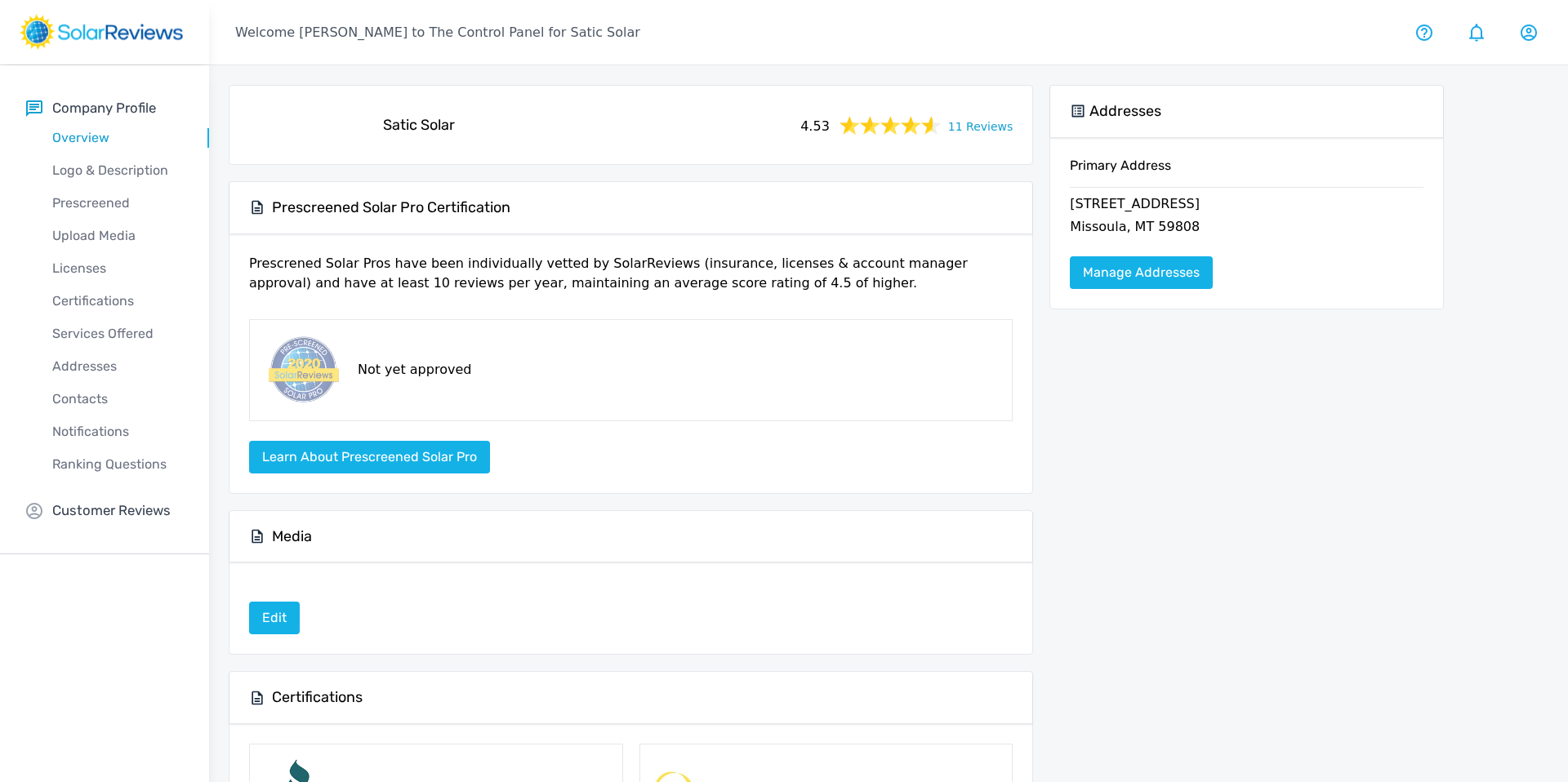
click at [47, 42] on rect at bounding box center [101, 32] width 164 height 36
click at [88, 24] on rect at bounding box center [101, 32] width 164 height 36
click at [144, 34] on rect at bounding box center [101, 32] width 164 height 36
drag, startPoint x: 156, startPoint y: 39, endPoint x: 146, endPoint y: 32, distance: 12.2
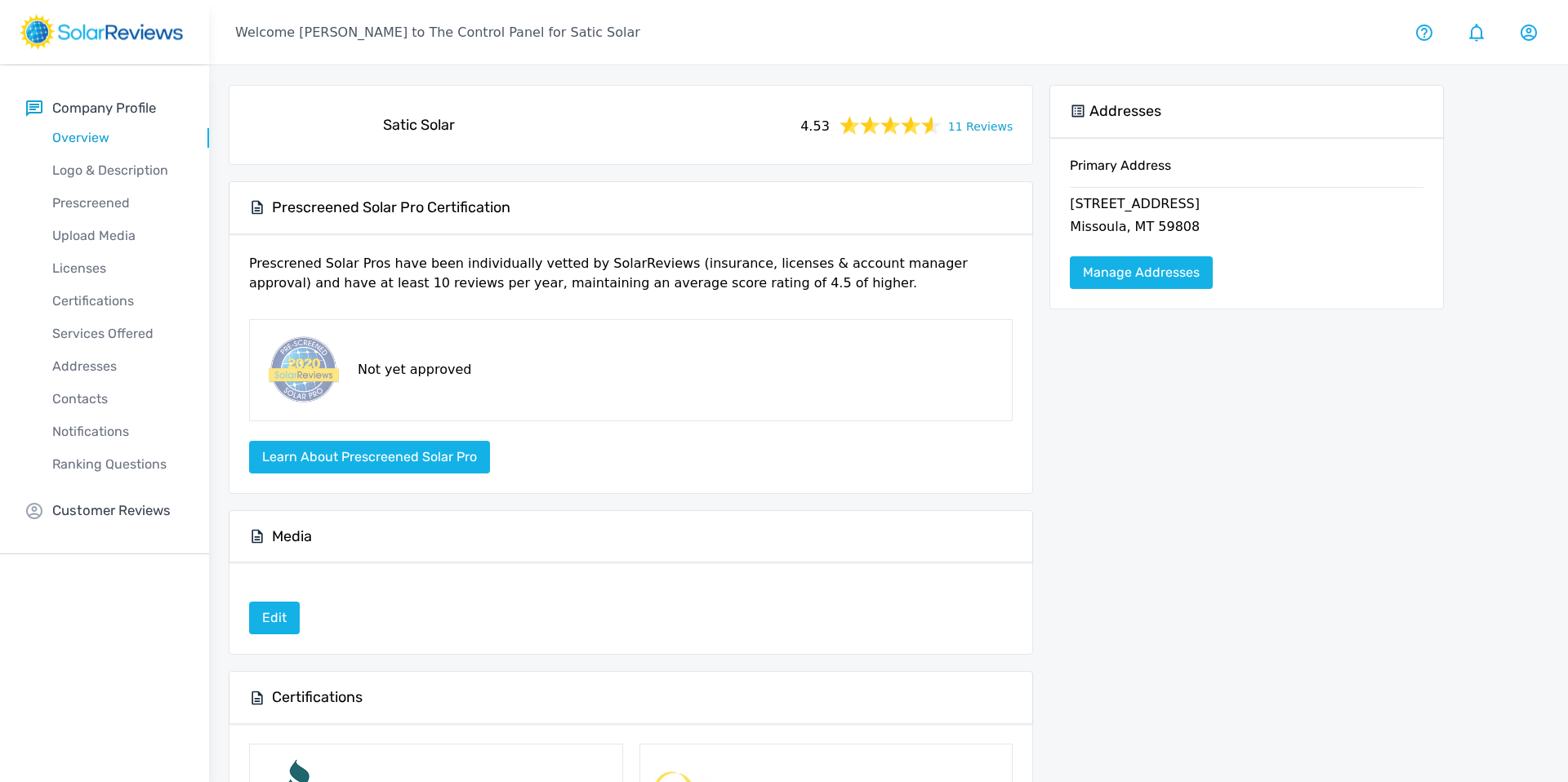
click at [155, 39] on rect at bounding box center [101, 32] width 164 height 36
click at [141, 31] on rect at bounding box center [101, 32] width 164 height 36
click at [89, 32] on rect at bounding box center [101, 32] width 164 height 36
click at [113, 32] on rect at bounding box center [101, 32] width 164 height 36
